Goal: Information Seeking & Learning: Check status

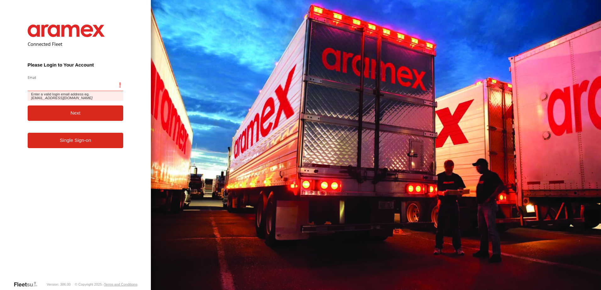
click at [49, 85] on input "Email" at bounding box center [76, 85] width 96 height 11
type input "**********"
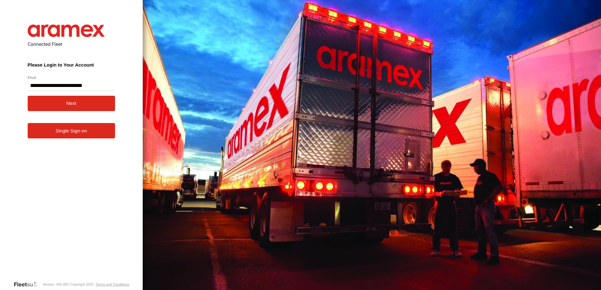
click at [60, 100] on button "Next" at bounding box center [72, 103] width 88 height 15
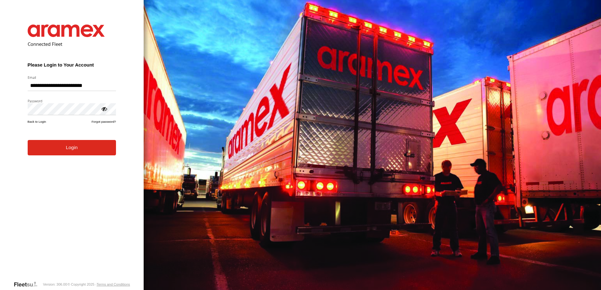
click at [67, 154] on button "Login" at bounding box center [72, 147] width 88 height 15
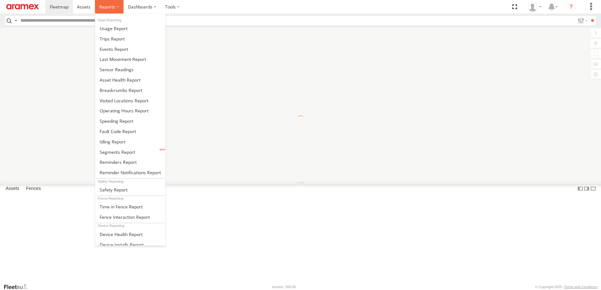
click at [99, 9] on span at bounding box center [107, 7] width 16 height 6
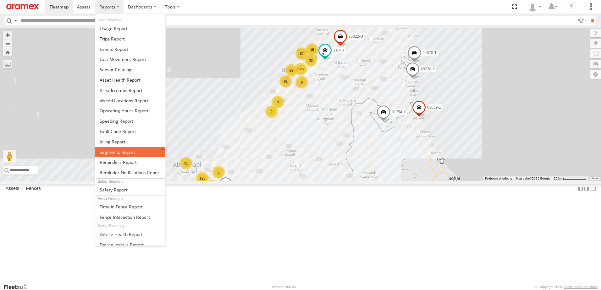
click at [119, 149] on span at bounding box center [117, 152] width 35 height 6
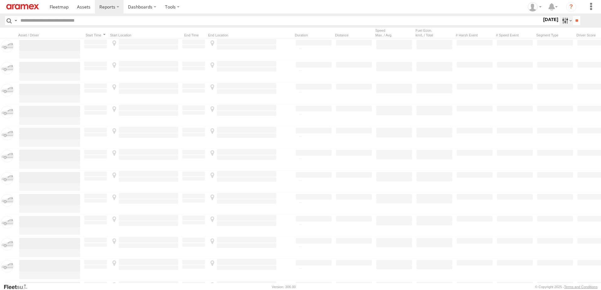
click at [559, 19] on label at bounding box center [566, 20] width 14 height 9
click at [0, 0] on span "AUH" at bounding box center [0, 0] width 0 height 0
click at [0, 0] on span "Defleeted Vehicles AUH" at bounding box center [0, 0] width 0 height 0
click at [0, 0] on label at bounding box center [0, 0] width 0 height 0
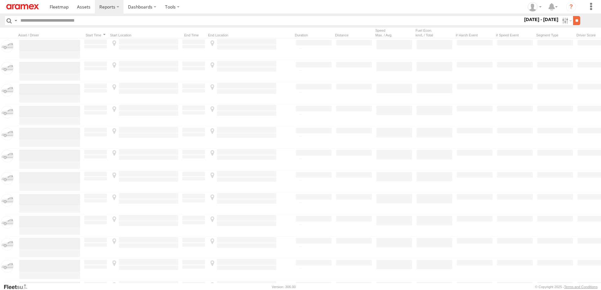
click at [574, 19] on input "**" at bounding box center [576, 20] width 7 height 9
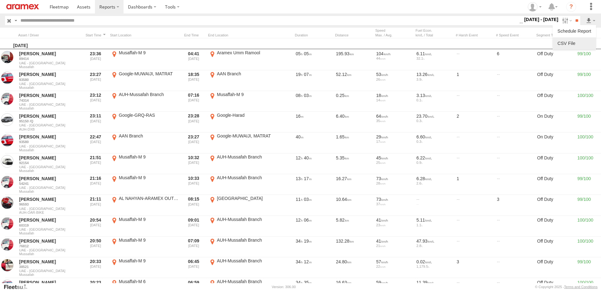
click at [568, 41] on link at bounding box center [574, 43] width 38 height 9
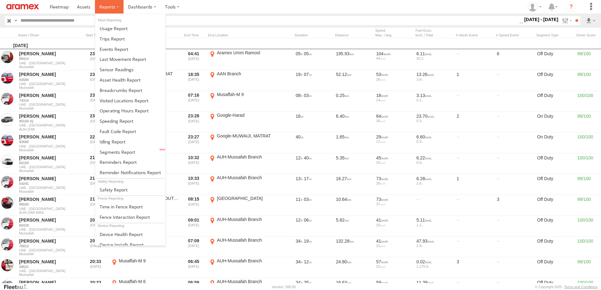
drag, startPoint x: 113, startPoint y: 7, endPoint x: 129, endPoint y: 22, distance: 22.2
click at [113, 7] on span at bounding box center [107, 7] width 16 height 6
click at [111, 135] on link at bounding box center [130, 131] width 70 height 10
click at [111, 140] on span at bounding box center [113, 142] width 26 height 6
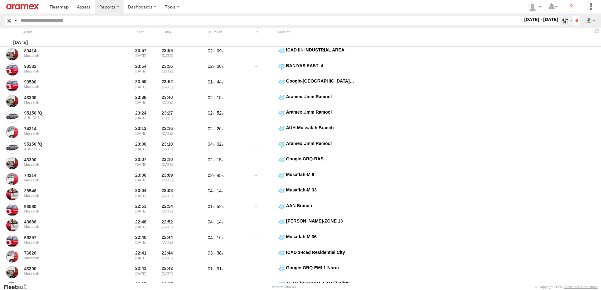
click at [559, 19] on label at bounding box center [566, 20] width 14 height 9
click at [0, 0] on label at bounding box center [0, 0] width 0 height 0
click at [0, 0] on span "> 10min" at bounding box center [0, 0] width 0 height 0
click at [0, 0] on label at bounding box center [0, 0] width 0 height 0
click at [573, 19] on input "**" at bounding box center [576, 20] width 7 height 9
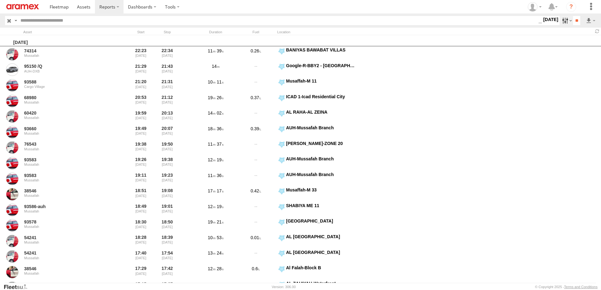
click at [562, 21] on label at bounding box center [566, 20] width 14 height 9
click at [0, 0] on label at bounding box center [0, 0] width 0 height 0
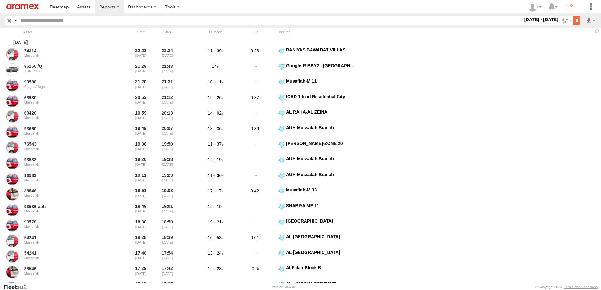
click at [573, 19] on input "**" at bounding box center [576, 20] width 7 height 9
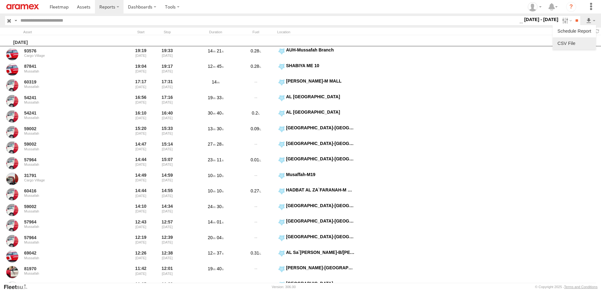
click at [572, 46] on link at bounding box center [574, 43] width 38 height 9
click at [90, 7] on span at bounding box center [84, 7] width 14 height 6
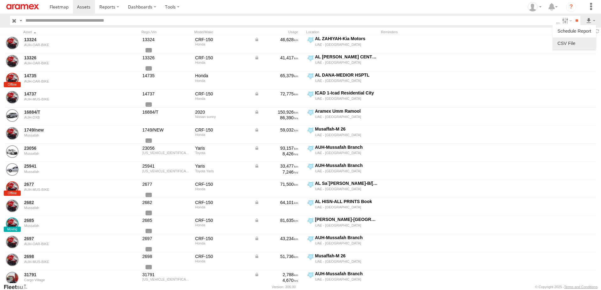
click at [570, 40] on label at bounding box center [574, 43] width 38 height 9
click at [0, 0] on div "Driver ID First Name Last Name Email Mobile License Number License Class Licens…" at bounding box center [0, 0] width 0 height 0
click at [0, 0] on label "First Name" at bounding box center [0, 0] width 0 height 0
click at [0, 0] on label "Last Name" at bounding box center [0, 0] width 0 height 0
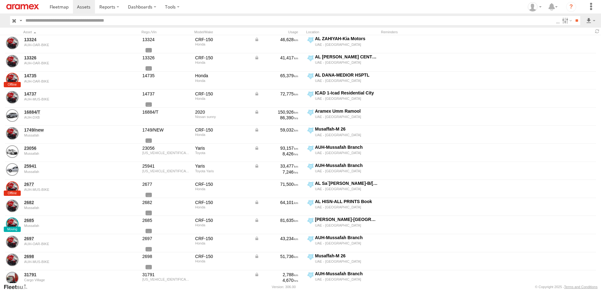
click at [0, 0] on button "Export" at bounding box center [0, 0] width 0 height 0
click at [600, 133] on html at bounding box center [300, 145] width 601 height 290
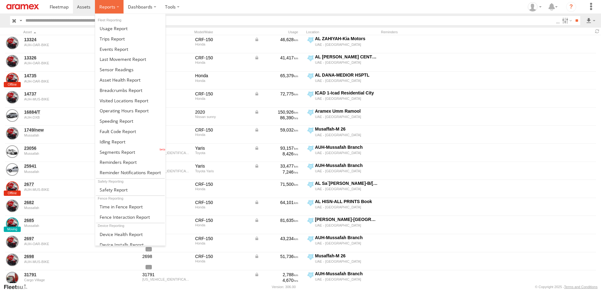
drag, startPoint x: 117, startPoint y: 8, endPoint x: 116, endPoint y: 15, distance: 6.4
click at [117, 8] on label at bounding box center [109, 7] width 29 height 14
click at [115, 123] on span at bounding box center [117, 121] width 34 height 6
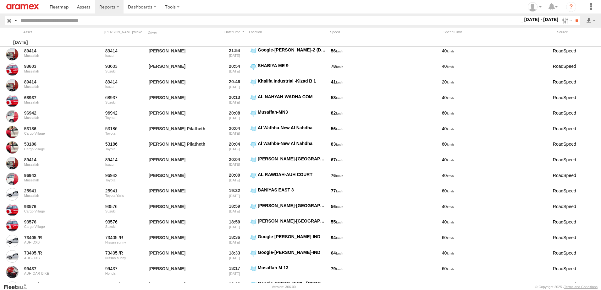
click at [582, 19] on div "Search Query Asset ID Asset Label Registration Manufacturer Model VIN AUH" at bounding box center [300, 20] width 590 height 9
click at [576, 20] on input "**" at bounding box center [576, 20] width 7 height 9
click at [566, 42] on link at bounding box center [574, 43] width 38 height 9
click at [68, 17] on input "text" at bounding box center [268, 20] width 501 height 9
paste input "*****"
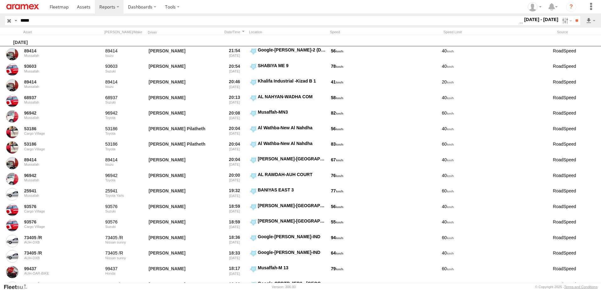
type input "*****"
click at [573, 16] on input "**" at bounding box center [576, 20] width 7 height 9
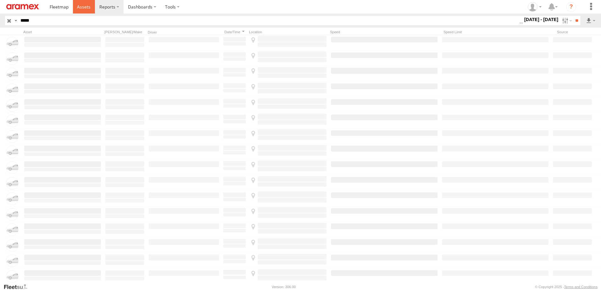
click at [87, 8] on span at bounding box center [84, 7] width 14 height 6
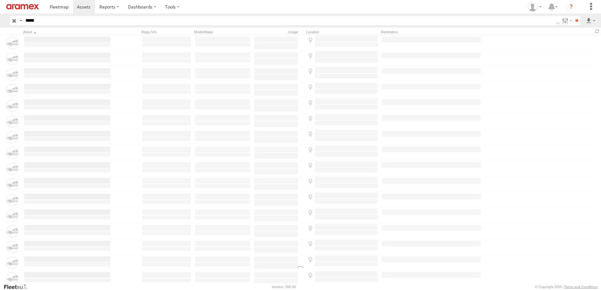
type input "*****"
click at [573, 16] on input "**" at bounding box center [576, 20] width 7 height 9
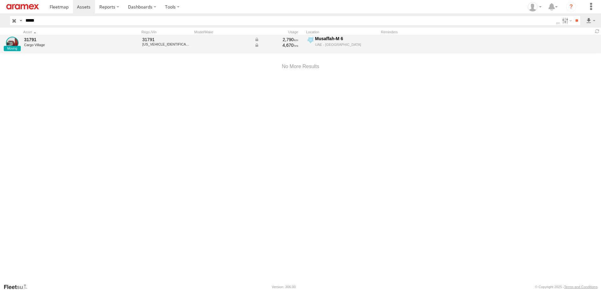
click at [49, 43] on div "31791 Cargo Village" at bounding box center [67, 44] width 88 height 17
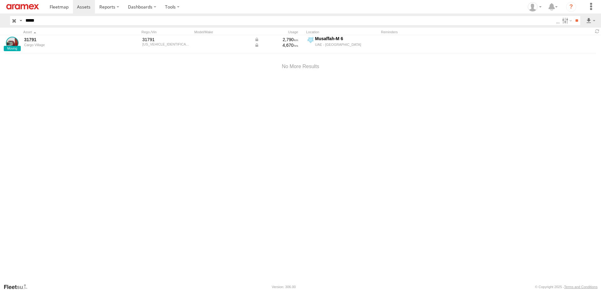
click at [34, 33] on div "Asset" at bounding box center [67, 32] width 88 height 4
click at [33, 38] on link "31791" at bounding box center [67, 40] width 86 height 6
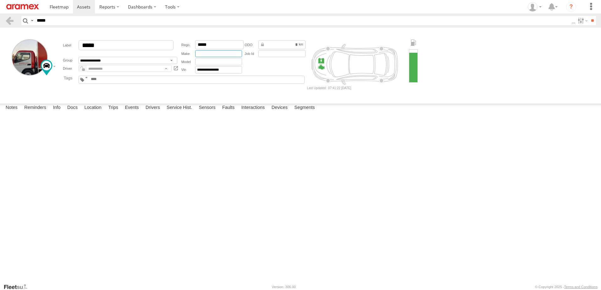
click at [215, 55] on input "text" at bounding box center [218, 53] width 47 height 7
click at [201, 63] on input "text" at bounding box center [218, 61] width 47 height 7
click at [202, 55] on input "text" at bounding box center [218, 53] width 47 height 7
click at [200, 65] on input "text" at bounding box center [218, 61] width 47 height 7
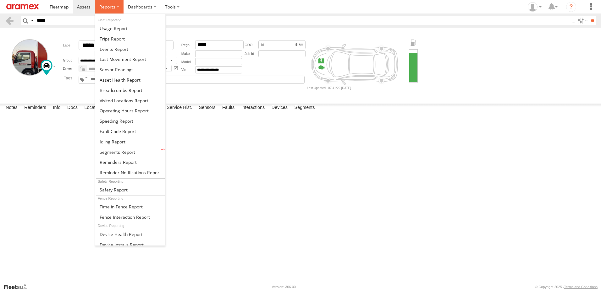
click at [109, 6] on span at bounding box center [107, 7] width 16 height 6
click at [113, 82] on span at bounding box center [120, 80] width 41 height 6
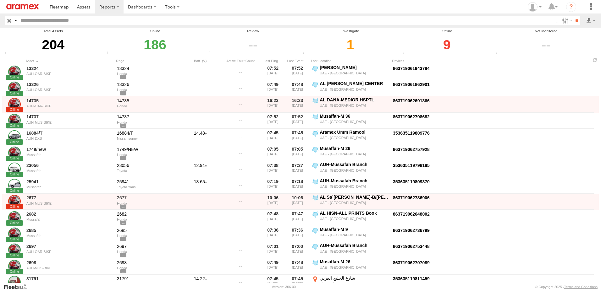
click at [447, 46] on div "9" at bounding box center [446, 45] width 91 height 22
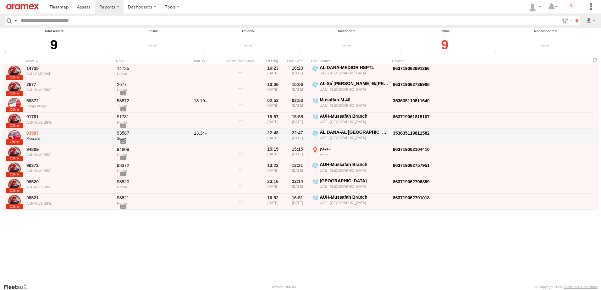
click at [31, 131] on link "93587" at bounding box center [69, 133] width 86 height 6
